Goal: Information Seeking & Learning: Find specific fact

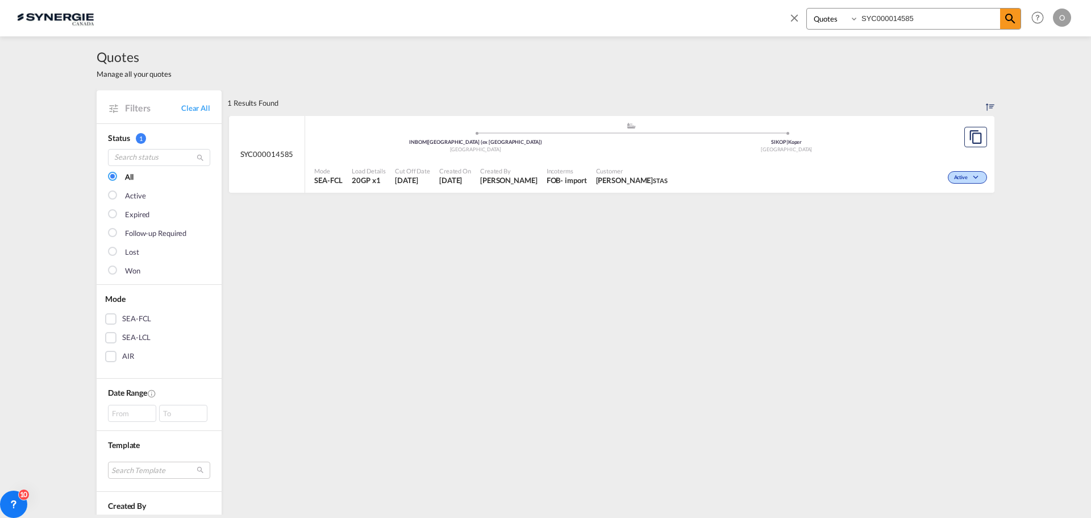
select select "Quotes"
drag, startPoint x: 0, startPoint y: 0, endPoint x: 790, endPoint y: 2, distance: 790.1
click at [796, 11] on div "Bookings Quotes Enquiries SYC000014585" at bounding box center [904, 21] width 233 height 27
paste input "2930"
type input "SYC000012930"
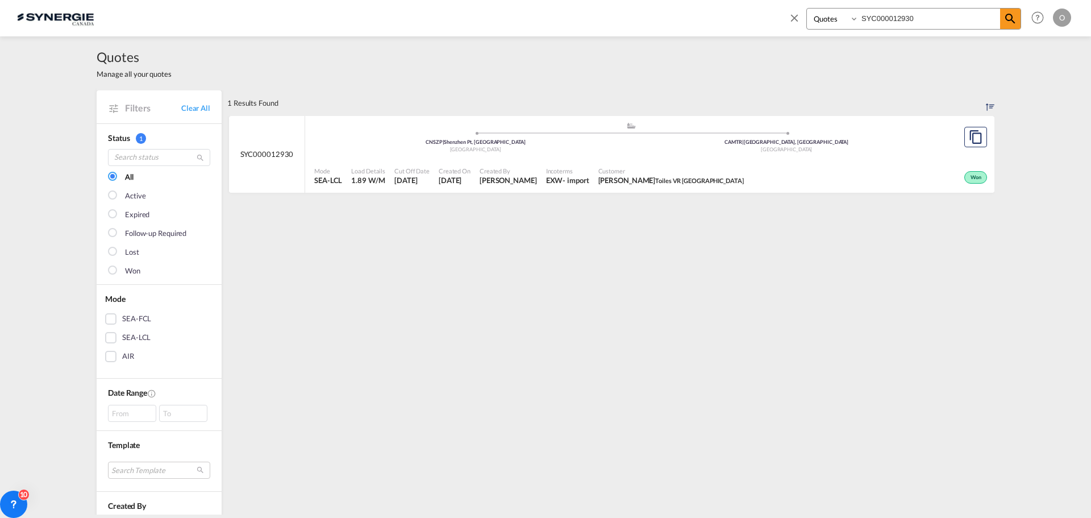
click at [589, 156] on div ".a{fill:#aaa8ad;} .a{fill:#aaa8ad;} CNSZP | Shenzhen Pt, GD China CAMTR | Montr…" at bounding box center [631, 140] width 634 height 37
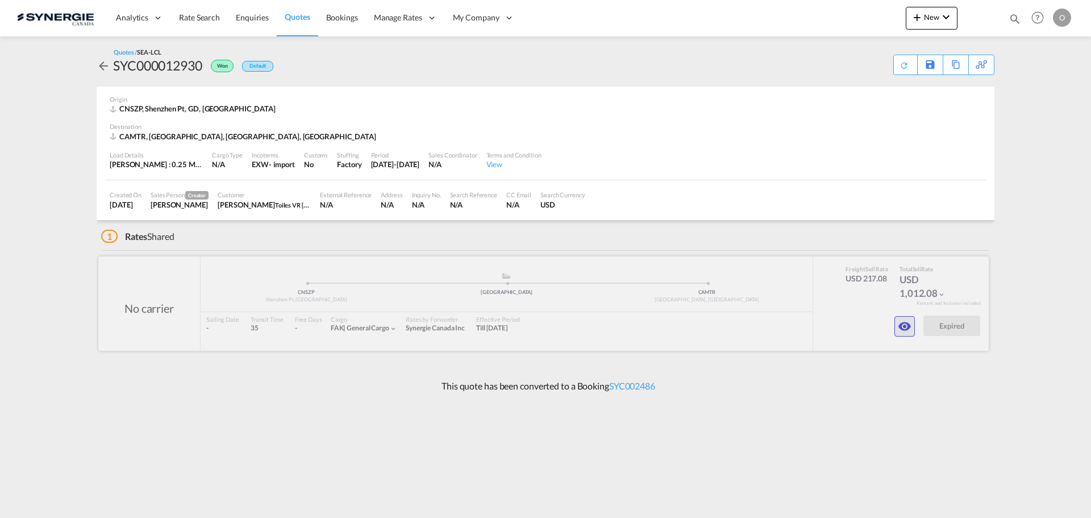
click at [902, 324] on md-icon "icon-eye" at bounding box center [905, 326] width 14 height 14
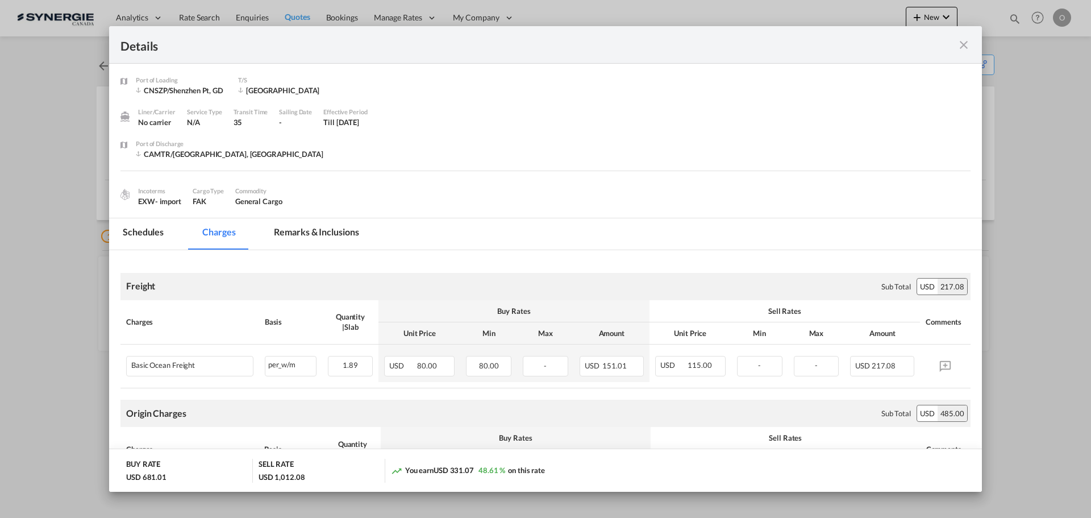
click at [326, 239] on md-tab-item "Remarks & Inclusions" at bounding box center [316, 233] width 112 height 31
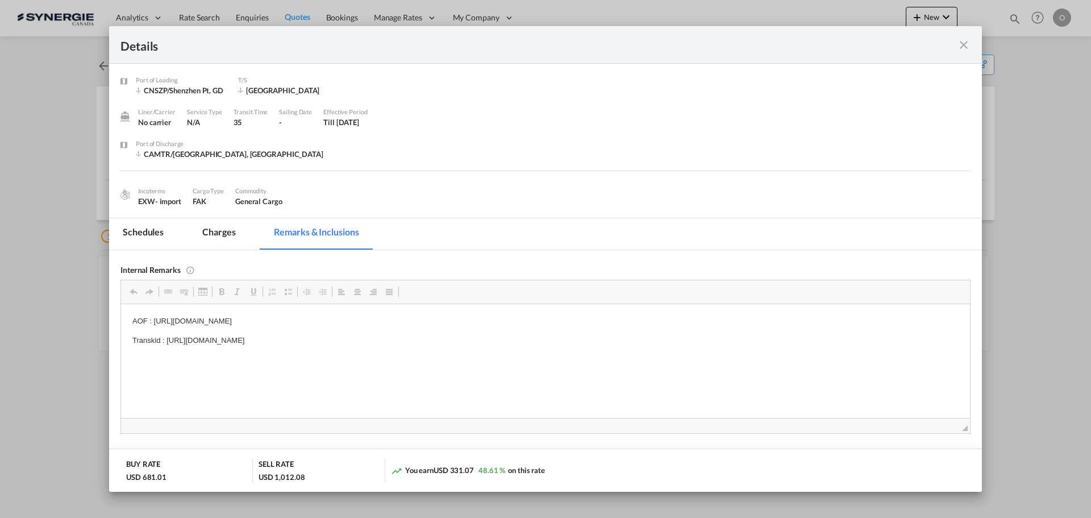
drag, startPoint x: 166, startPoint y: 340, endPoint x: 487, endPoint y: 340, distance: 321.2
drag, startPoint x: 493, startPoint y: 339, endPoint x: 165, endPoint y: 330, distance: 328.1
click at [165, 330] on body "AOF : https://app.frontapp.com/open/msg_1g4tyn2n?key=5DyU52UXaA5angEH2Fp2NTMJKF…" at bounding box center [545, 330] width 826 height 31
click at [186, 336] on p "Transkid : https://app.frontapp.com/open/msg_1fyuw8un?key=SS7noSu1QQNbgGgZjDUL_…" at bounding box center [545, 340] width 826 height 12
drag, startPoint x: 167, startPoint y: 338, endPoint x: 524, endPoint y: 348, distance: 357.1
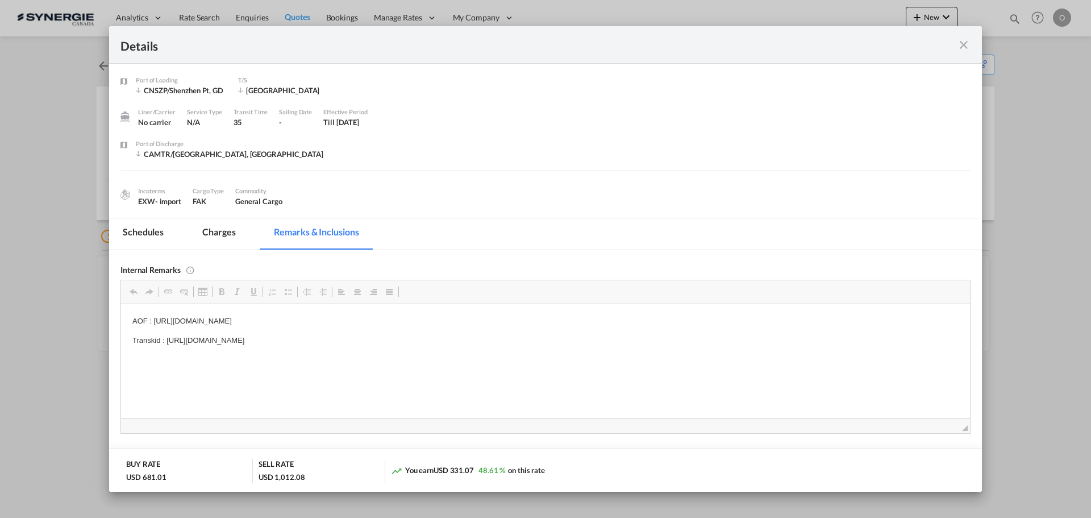
click at [524, 348] on html "AOF : https://app.frontapp.com/open/msg_1g4tyn2n?key=5DyU52UXaA5angEH2Fp2NTMJKF…" at bounding box center [545, 331] width 849 height 54
copy p "https://app.frontapp.com/open/msg_1fyuw8un?key=SS7noSu1QQNbgGgZjDUL_8mONmle9noD"
click at [965, 41] on md-icon "icon-close fg-AAA8AD m-0 cursor" at bounding box center [964, 45] width 14 height 14
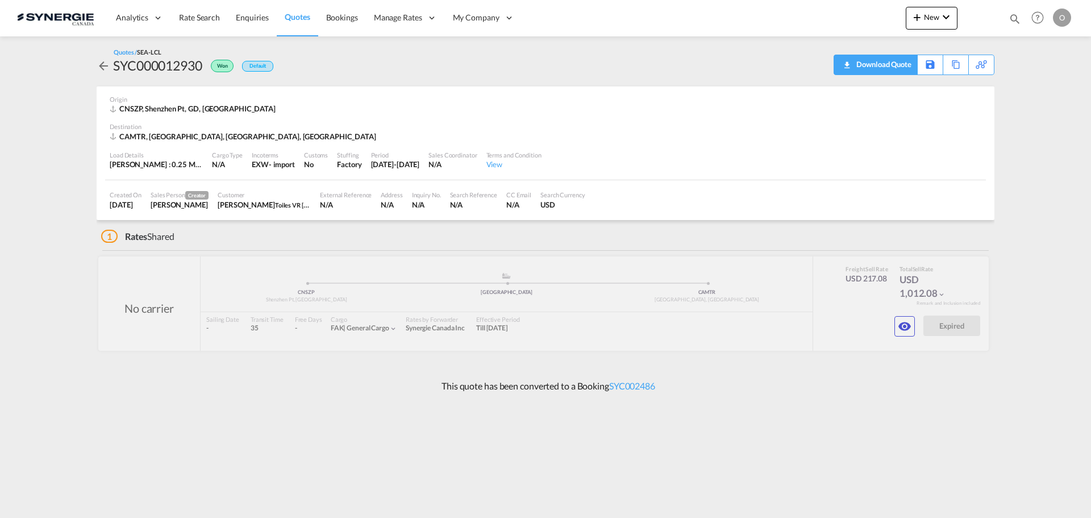
click at [894, 64] on div "Download Quote" at bounding box center [883, 64] width 58 height 18
click at [1007, 19] on div "Bookings Quotes Enquiries Help Resources Product Release O My Profile Logout" at bounding box center [1038, 17] width 72 height 35
click at [1021, 19] on md-icon "icon-magnify" at bounding box center [1015, 19] width 13 height 13
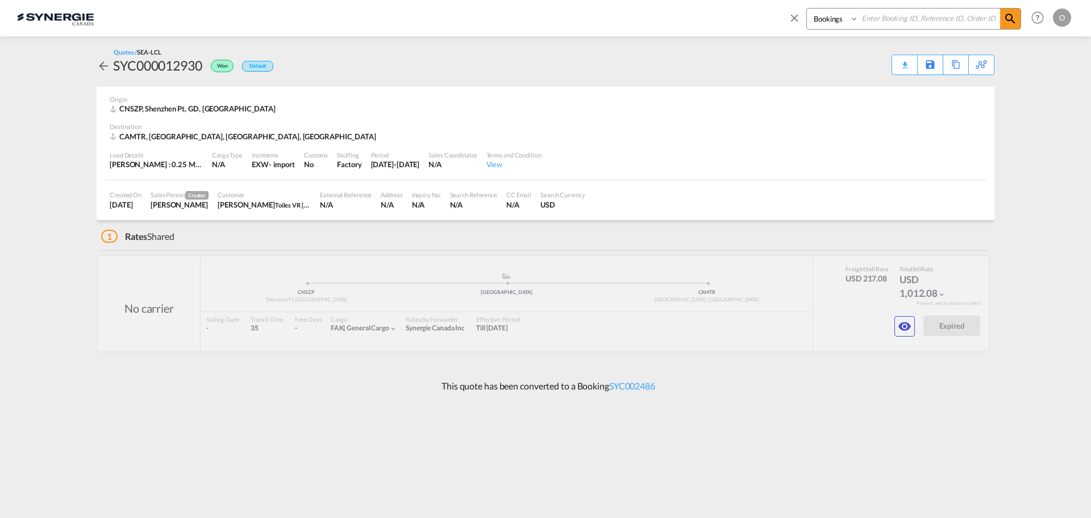
click at [844, 14] on select "Bookings Quotes Enquiries" at bounding box center [834, 19] width 54 height 20
select select "Quotes"
click at [807, 9] on select "Bookings Quotes Enquiries" at bounding box center [834, 19] width 54 height 20
click at [880, 29] on div "Bookings Quotes Enquiries" at bounding box center [914, 19] width 215 height 22
click at [882, 22] on input at bounding box center [930, 19] width 142 height 20
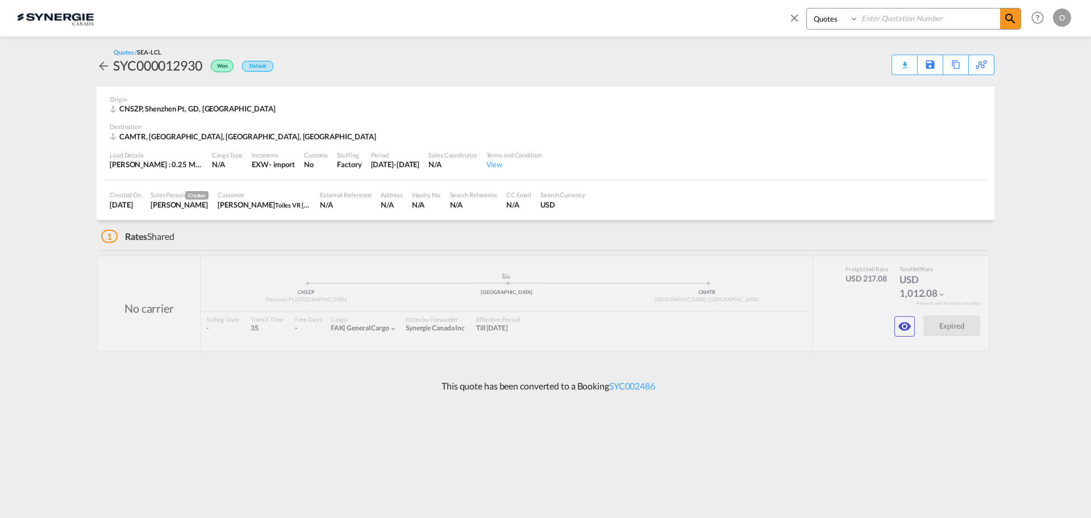
paste input "SYC000013890"
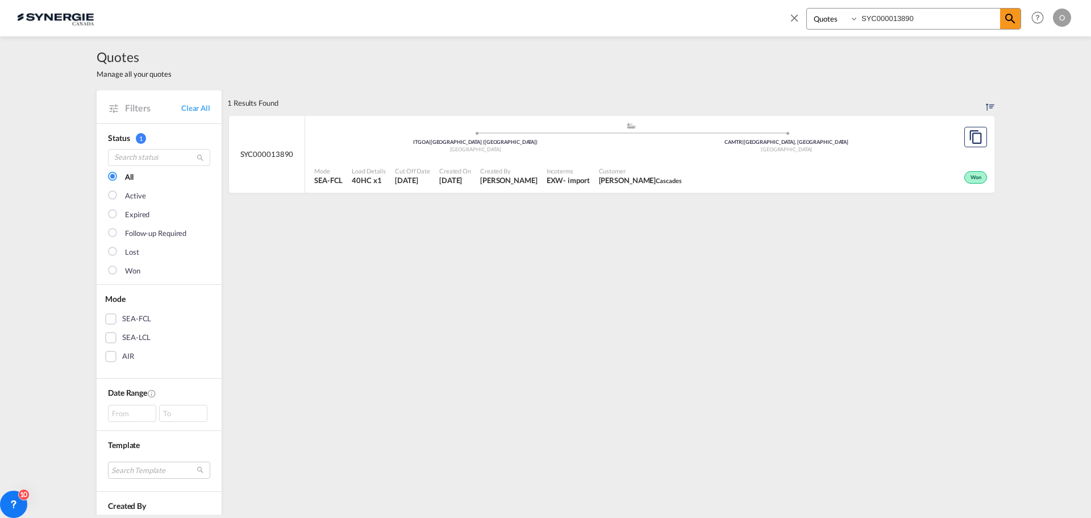
click at [820, 175] on div "Won" at bounding box center [838, 176] width 304 height 28
drag, startPoint x: 934, startPoint y: 23, endPoint x: 699, endPoint y: 18, distance: 235.4
click at [699, 19] on div "Bookings Quotes Enquiries SYC000013890 Help Resources Product Release O My Prof…" at bounding box center [545, 17] width 1057 height 35
paste input "4231-B"
type input "SYC000014231-B"
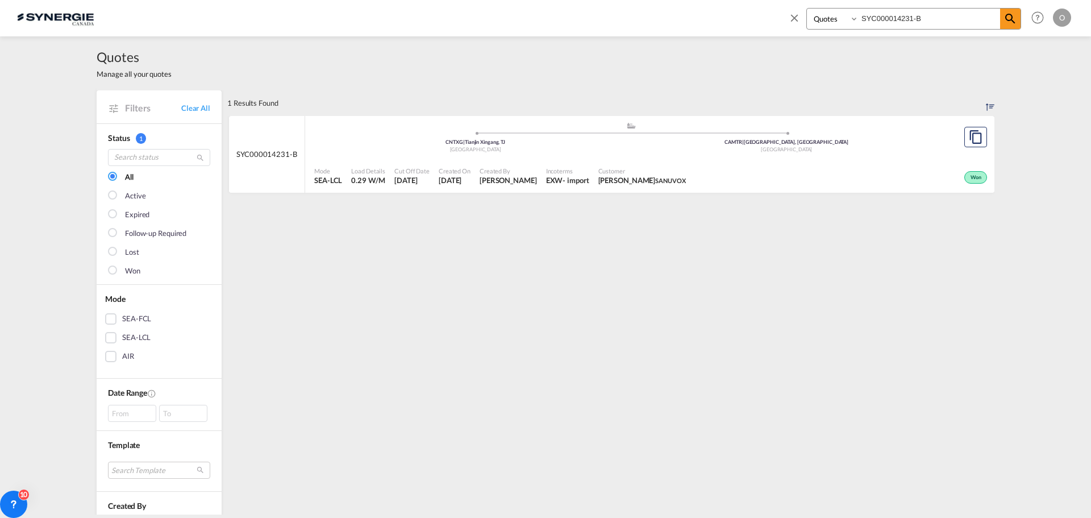
click at [667, 175] on span "Guillaume Lussier-Daigneault SANUVOX" at bounding box center [643, 180] width 88 height 10
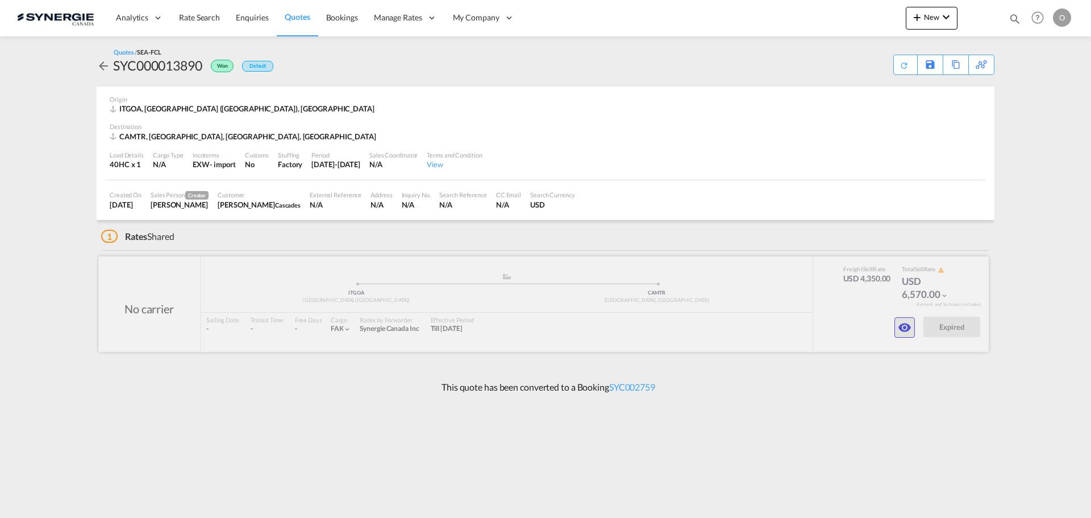
click at [902, 330] on md-icon "icon-eye" at bounding box center [905, 328] width 14 height 14
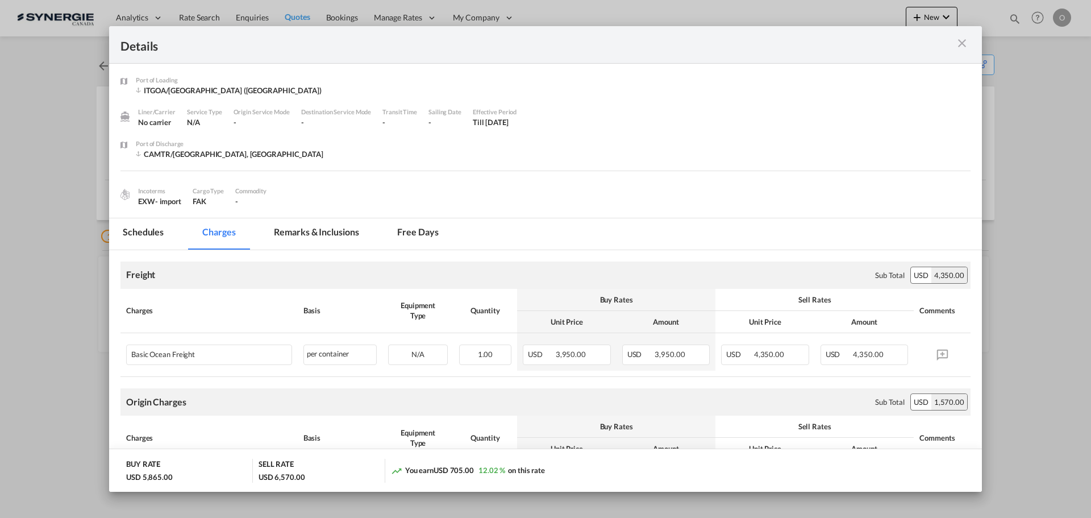
click at [326, 238] on md-tab-item "Remarks & Inclusions" at bounding box center [316, 233] width 112 height 31
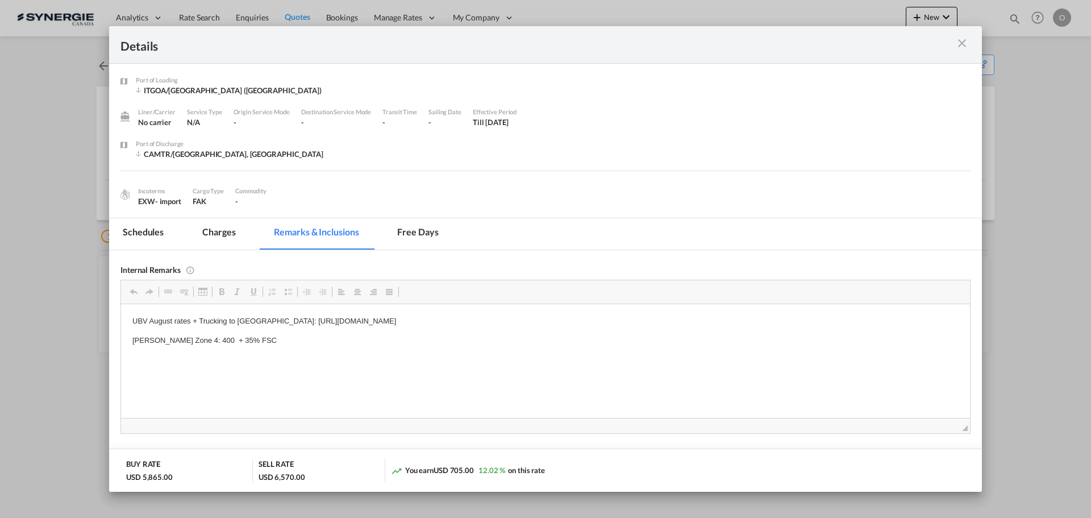
drag, startPoint x: 267, startPoint y: 319, endPoint x: 454, endPoint y: 320, distance: 187.0
drag, startPoint x: 583, startPoint y: 319, endPoint x: 268, endPoint y: 315, distance: 314.9
click at [268, 315] on p "UBV August rates + Trucking to Genova: https://app.frontapp.com/open/cnv_q4465q…" at bounding box center [545, 321] width 826 height 12
copy p "https://app.frontapp.com/open/cnv_q4465qn?key=uc4KrlwWWQY_74j6ywP0ebl_jgPYU7XZ"
click at [218, 229] on md-tab-item "Charges" at bounding box center [219, 233] width 60 height 31
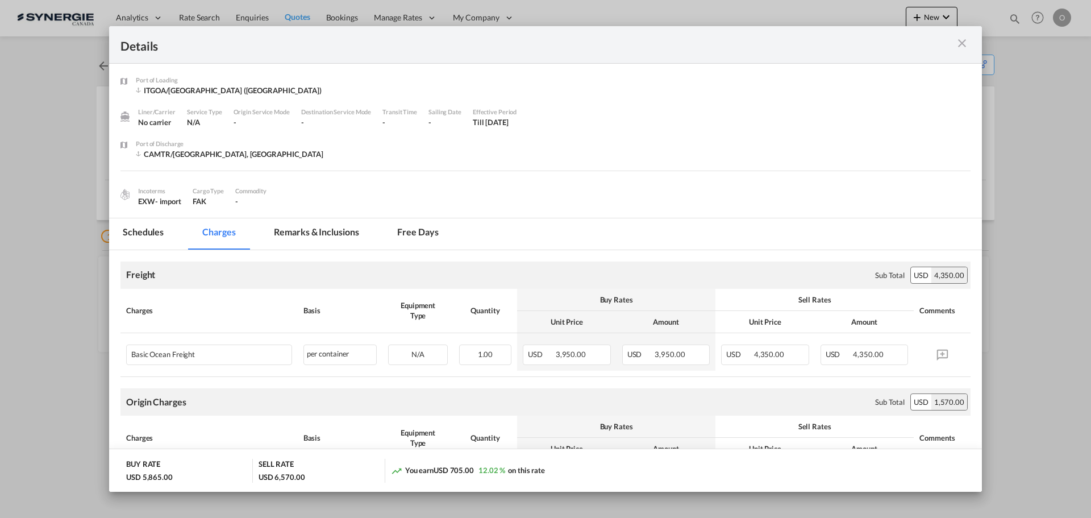
click at [339, 233] on md-tab-item "Remarks & Inclusions" at bounding box center [316, 233] width 112 height 31
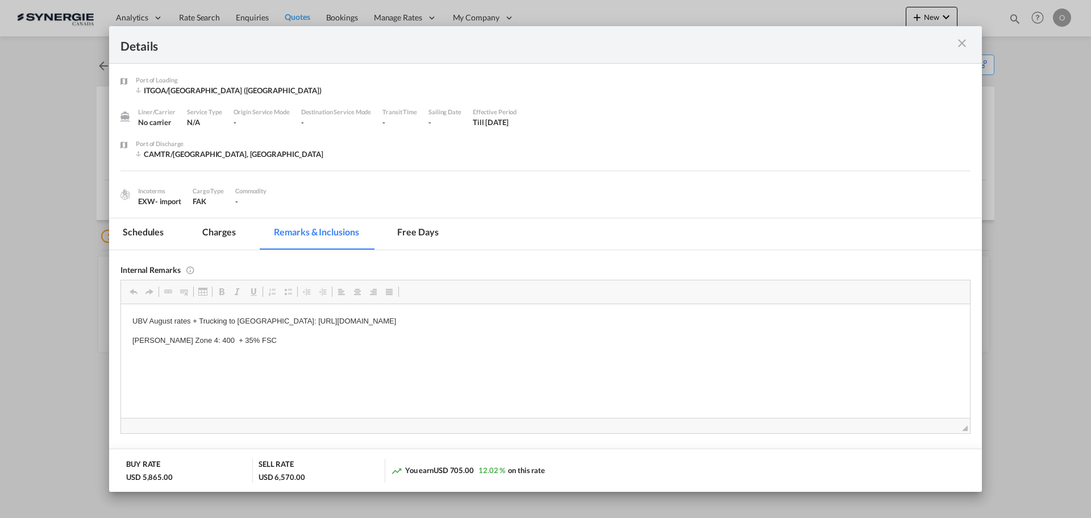
click at [225, 232] on md-tab-item "Charges" at bounding box center [219, 233] width 60 height 31
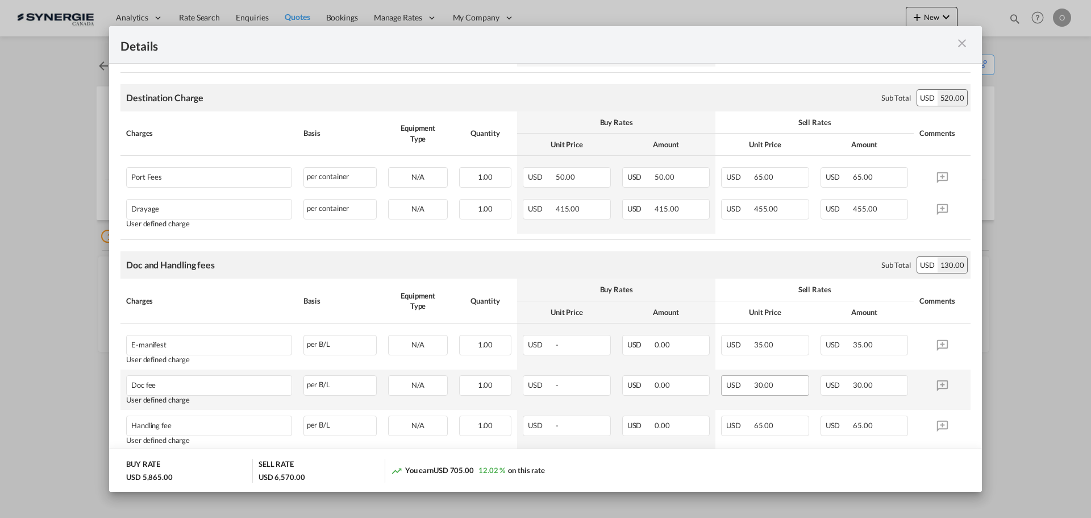
scroll to position [227, 0]
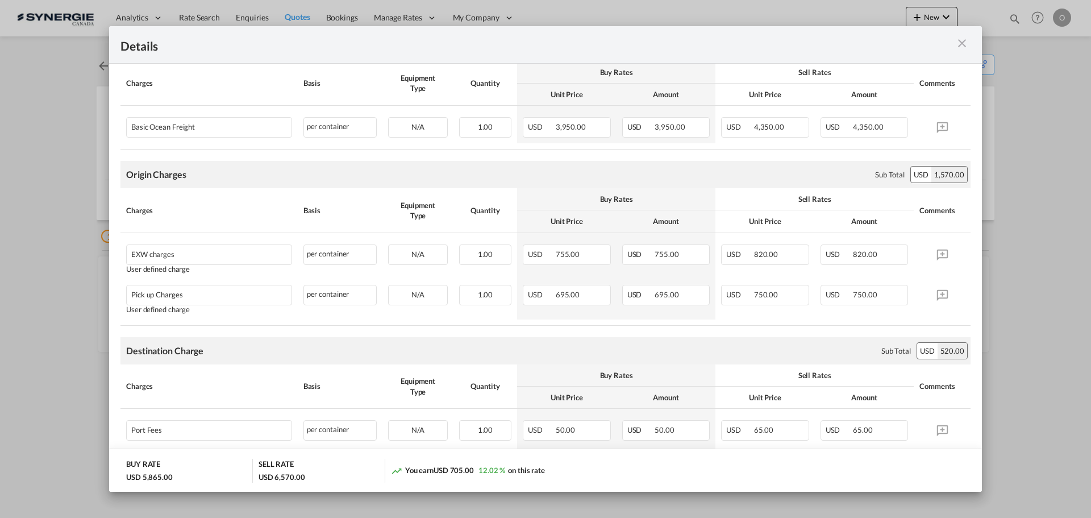
click at [958, 38] on md-icon "icon-close m-3 fg-AAA8AD cursor" at bounding box center [963, 43] width 14 height 14
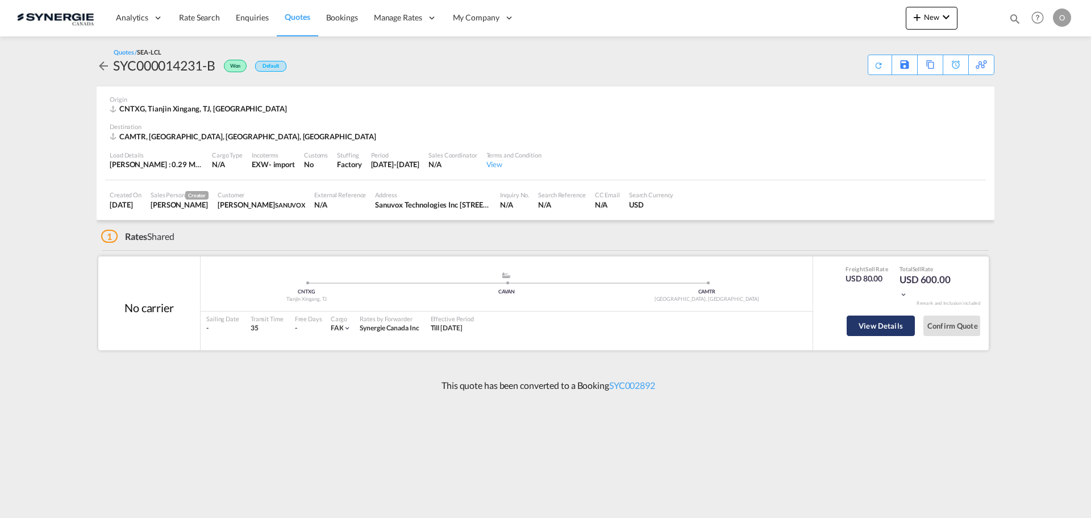
click at [879, 325] on button "View Details" at bounding box center [881, 325] width 68 height 20
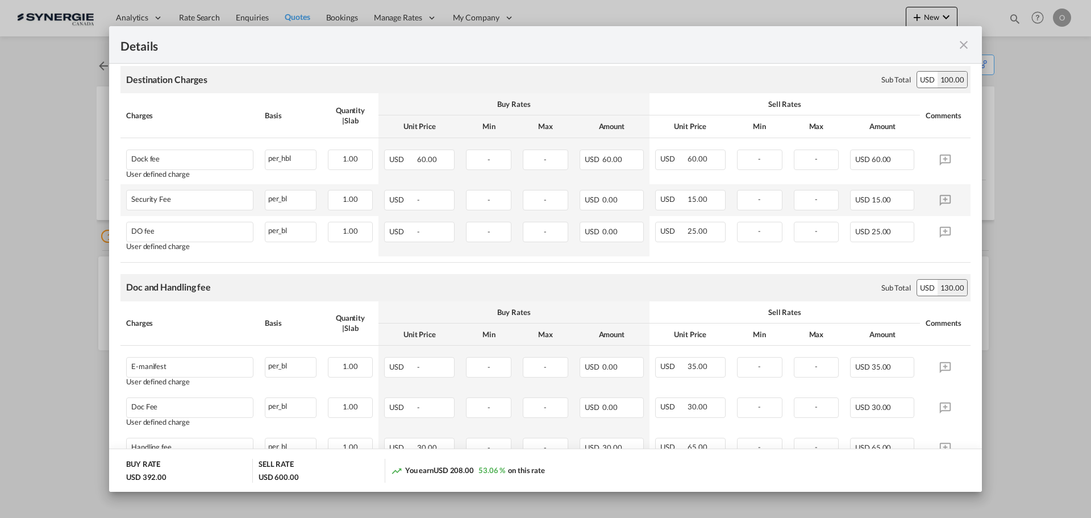
scroll to position [398, 0]
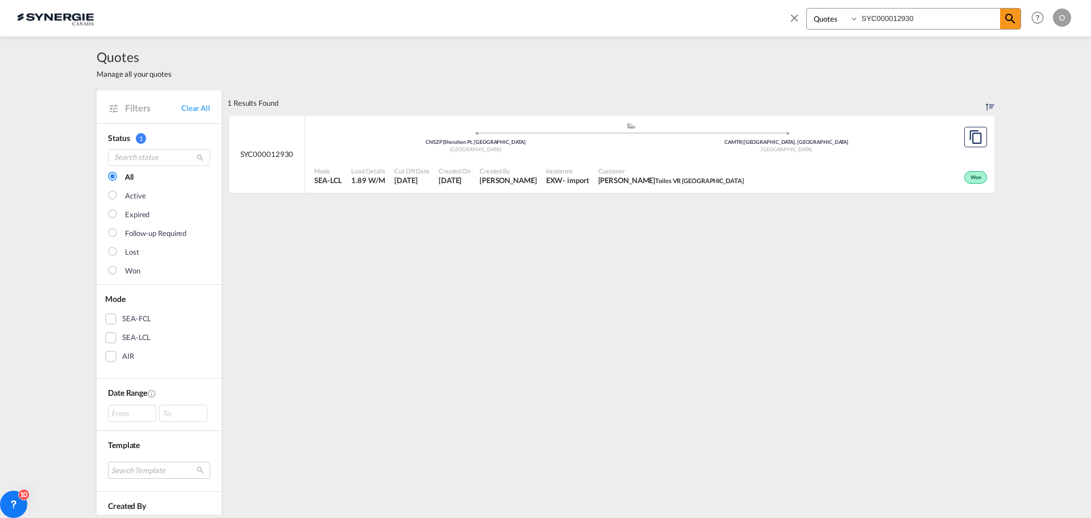
select select "Quotes"
